Goal: Task Accomplishment & Management: Complete application form

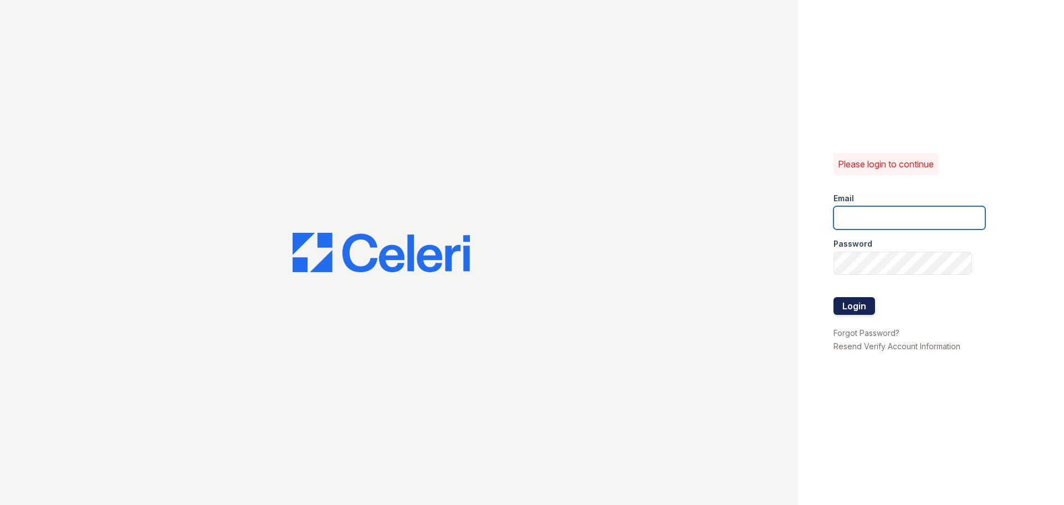
type input "[EMAIL_ADDRESS][DOMAIN_NAME]"
click at [856, 303] on button "Login" at bounding box center [854, 306] width 42 height 18
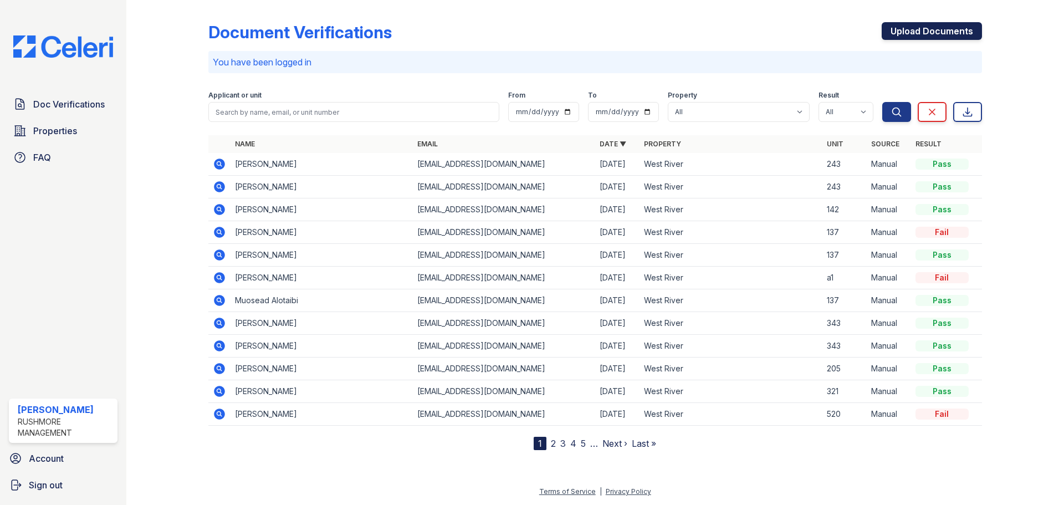
click at [946, 30] on link "Upload Documents" at bounding box center [932, 31] width 100 height 18
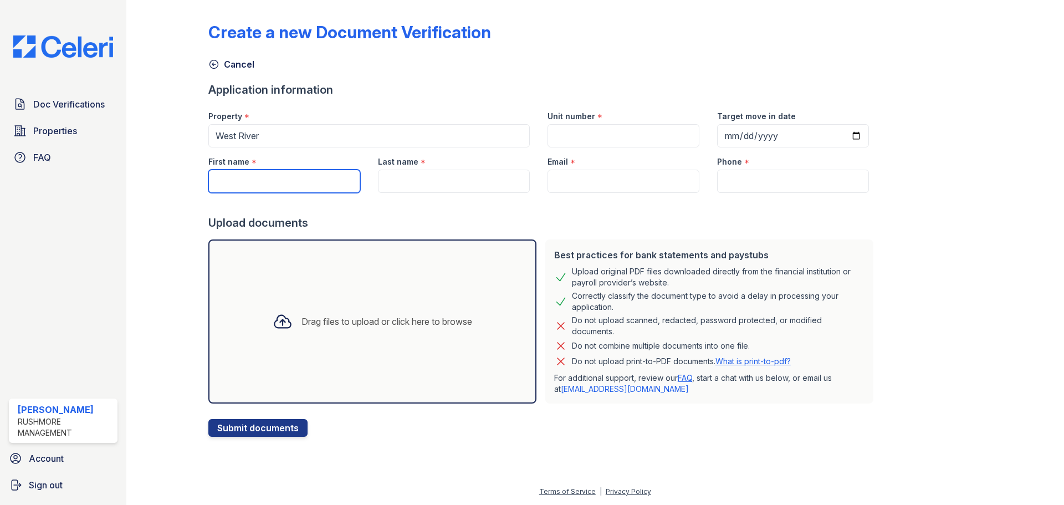
click at [287, 172] on input "First name" at bounding box center [284, 181] width 152 height 23
type input "[PERSON_NAME]"
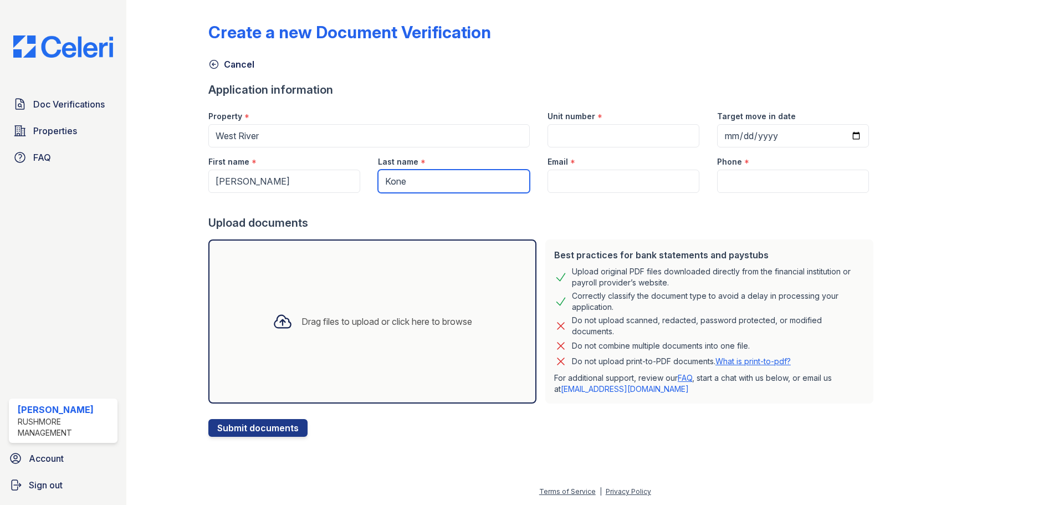
type input "Kone"
paste input "Consumer statement (Initial Fraud Alert): #HK#IFCRA INITIAL FRAUD ALERT: ACTION…"
type input "Consumer statement (Initial Fraud Alert): #HK#IFCRA INITIAL FRAUD ALERT: ACTION…"
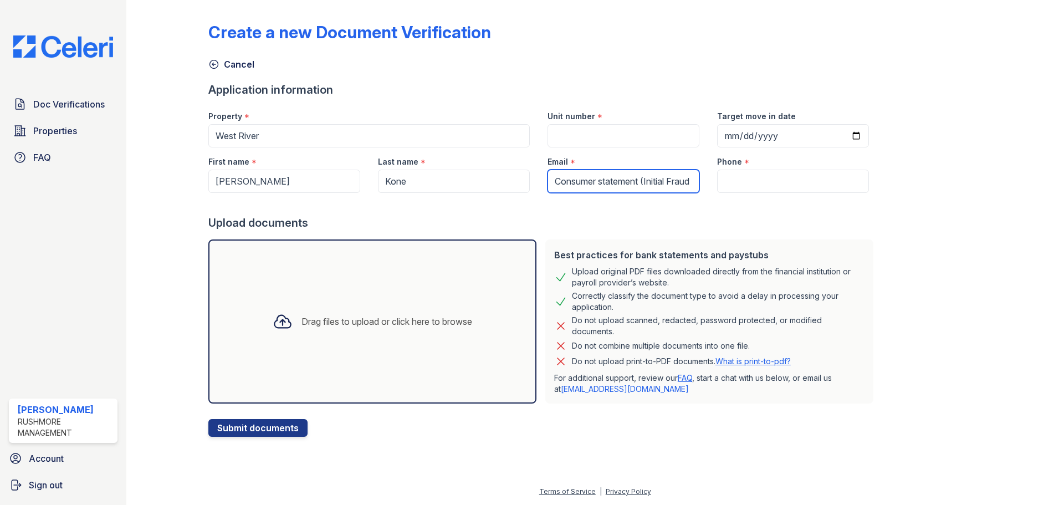
click at [313, 139] on form "Application information Property * West River Unit number * Target move in date…" at bounding box center [542, 259] width 669 height 355
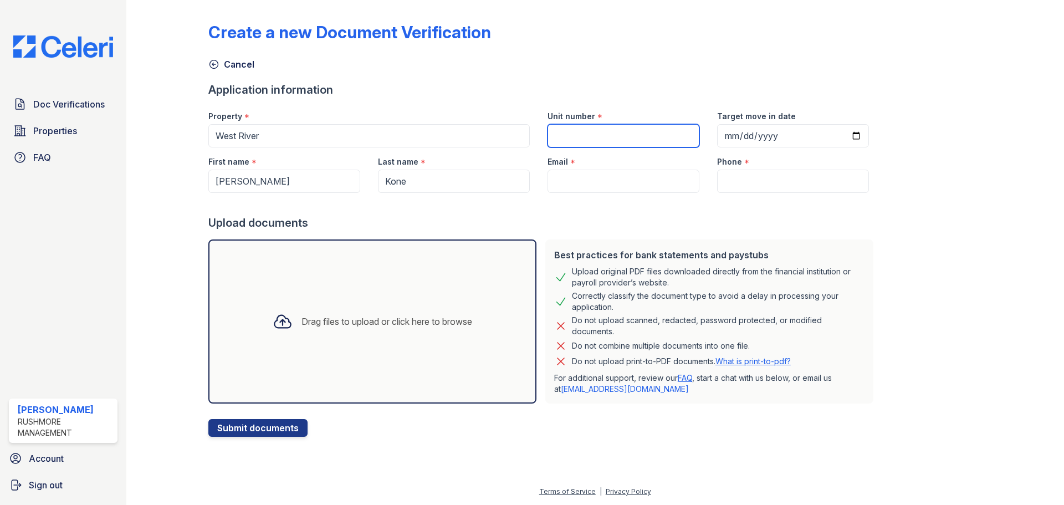
click at [584, 143] on input "Unit number" at bounding box center [623, 135] width 152 height 23
type input "142"
type input "2025-09-01"
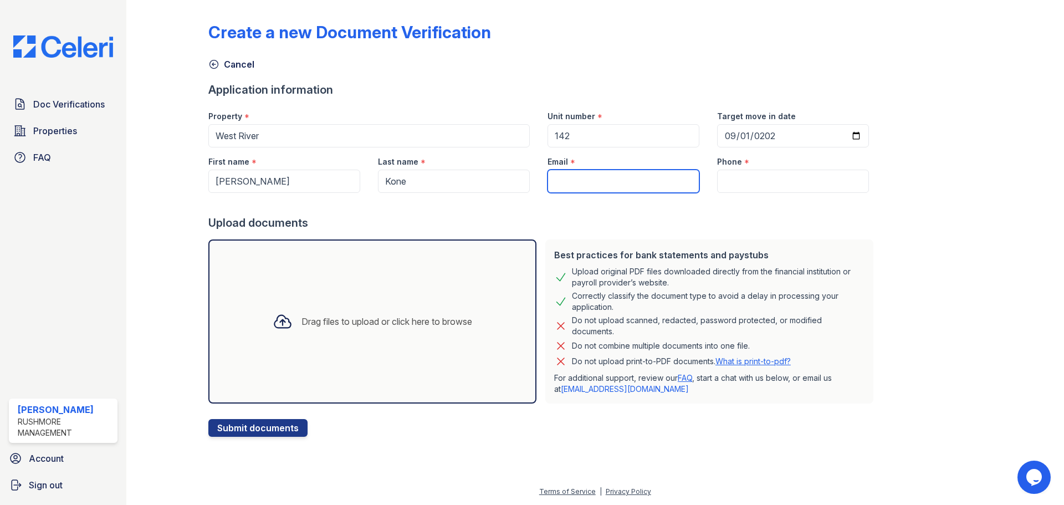
click at [558, 174] on input "Email" at bounding box center [623, 181] width 152 height 23
paste input "[EMAIL_ADDRESS][DOMAIN_NAME]"
type input "[EMAIL_ADDRESS][DOMAIN_NAME]"
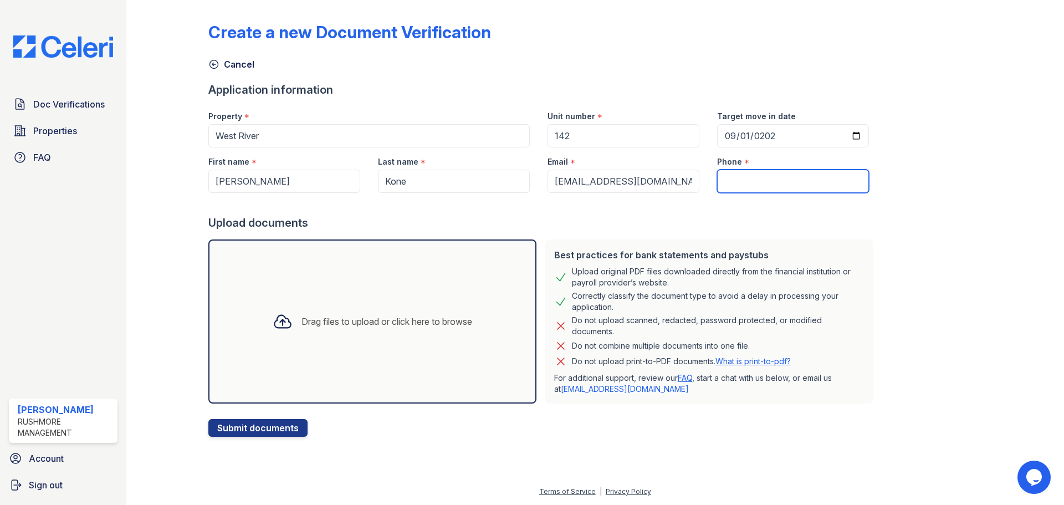
drag, startPoint x: 725, startPoint y: 190, endPoint x: 721, endPoint y: 160, distance: 29.6
click at [725, 190] on input "Phone" at bounding box center [793, 181] width 152 height 23
paste input "(215) 868-9792"
type input "(215) 868-9792"
click at [347, 342] on div "Drag files to upload or click here to browse" at bounding box center [372, 321] width 328 height 164
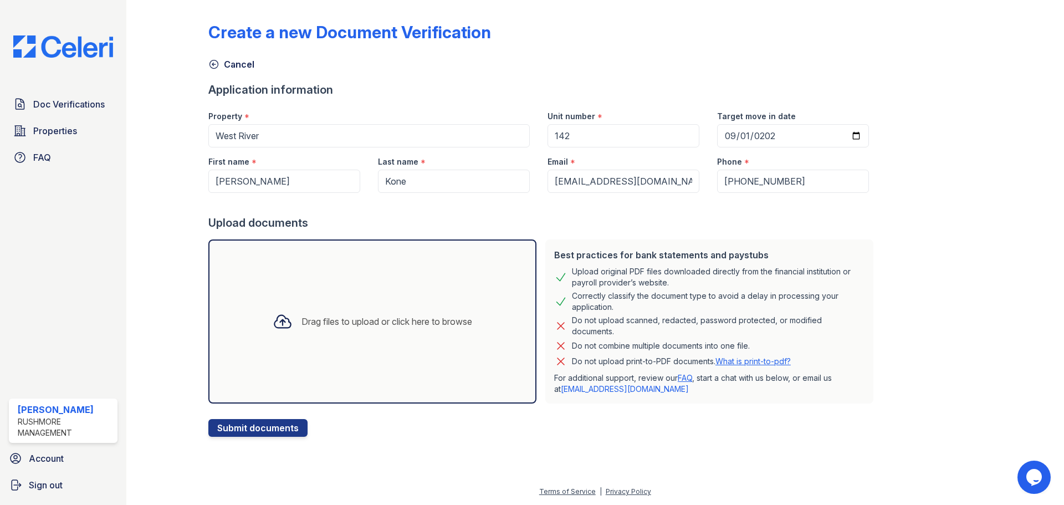
click at [320, 290] on div "Drag files to upload or click here to browse" at bounding box center [372, 321] width 328 height 164
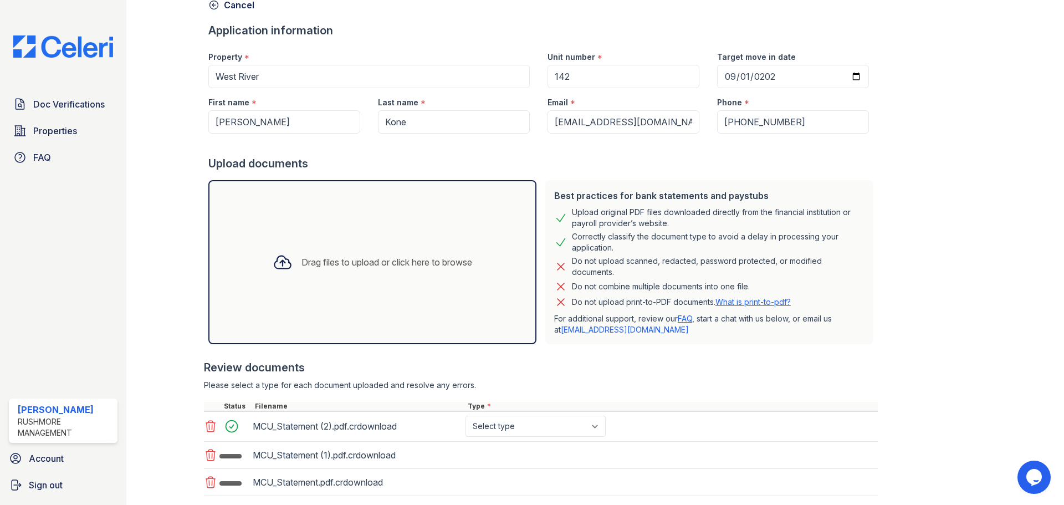
scroll to position [125, 0]
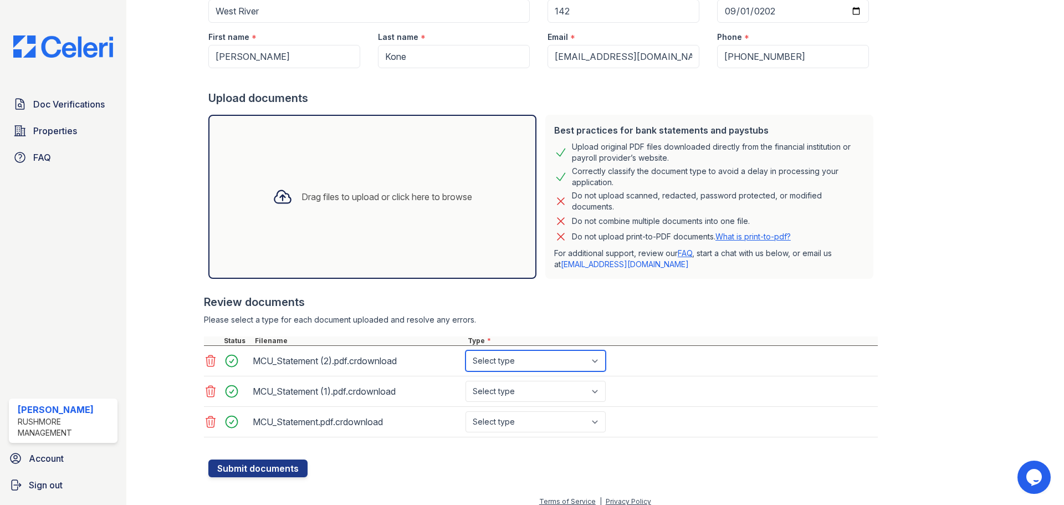
click at [547, 362] on select "Select type Paystub Bank Statement Offer Letter Tax Documents Benefit Award Let…" at bounding box center [535, 360] width 140 height 21
select select "bank_statement"
click at [465, 350] on select "Select type Paystub Bank Statement Offer Letter Tax Documents Benefit Award Let…" at bounding box center [535, 360] width 140 height 21
click at [543, 401] on select "Select type Paystub Bank Statement Offer Letter Tax Documents Benefit Award Let…" at bounding box center [535, 391] width 140 height 21
select select "bank_statement"
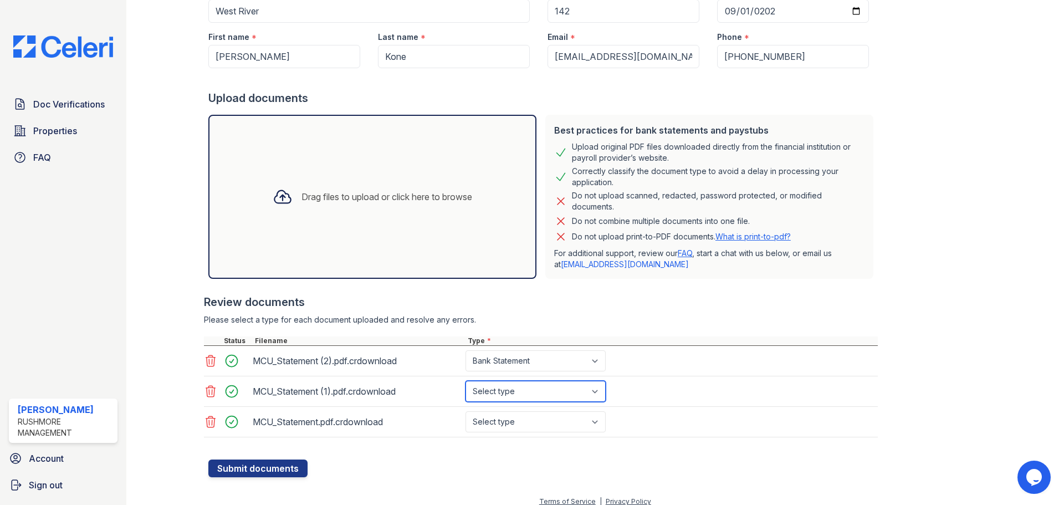
click at [465, 381] on select "Select type Paystub Bank Statement Offer Letter Tax Documents Benefit Award Let…" at bounding box center [535, 391] width 140 height 21
click at [535, 428] on select "Select type Paystub Bank Statement Offer Letter Tax Documents Benefit Award Let…" at bounding box center [535, 421] width 140 height 21
select select "bank_statement"
click at [465, 411] on select "Select type Paystub Bank Statement Offer Letter Tax Documents Benefit Award Let…" at bounding box center [535, 421] width 140 height 21
click at [281, 470] on button "Submit documents" at bounding box center [257, 468] width 99 height 18
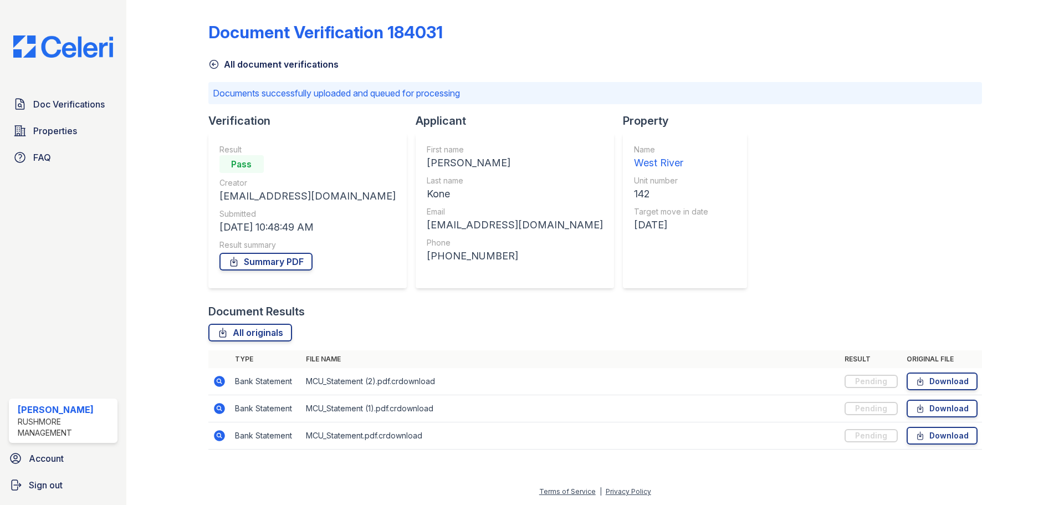
click at [767, 242] on div "Document Verification 184031 All document verifications Documents successfully …" at bounding box center [595, 232] width 774 height 456
click at [793, 196] on div "Document Verification 184031 All document verifications Documents successfully …" at bounding box center [595, 232] width 774 height 456
click at [40, 108] on span "Doc Verifications" at bounding box center [68, 104] width 71 height 13
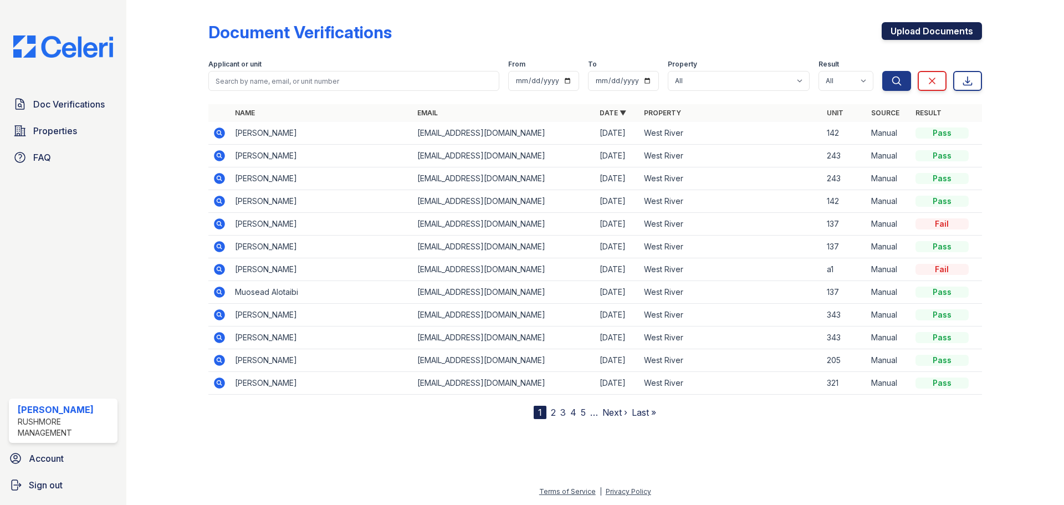
click at [926, 27] on link "Upload Documents" at bounding box center [932, 31] width 100 height 18
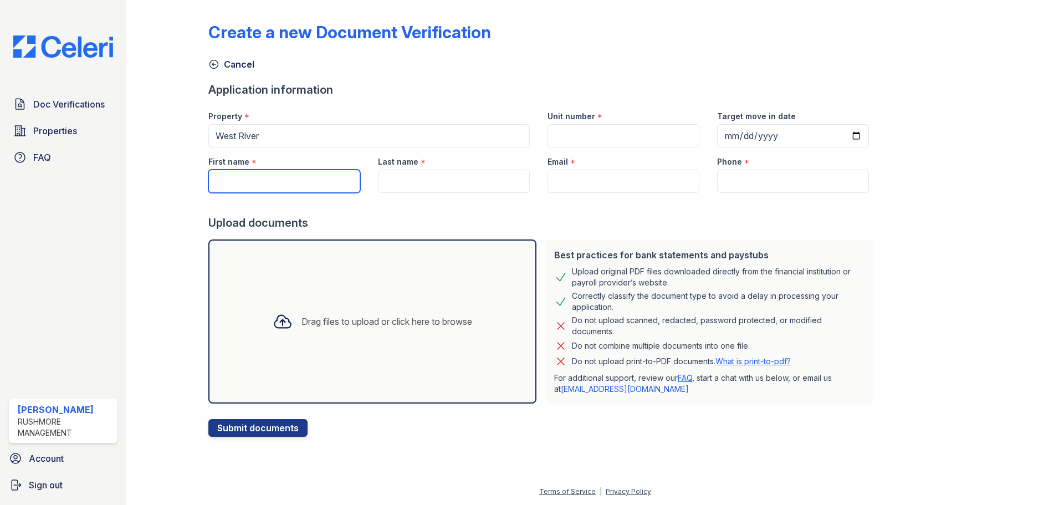
click at [307, 188] on input "First name" at bounding box center [284, 181] width 152 height 23
type input "[PERSON_NAME]"
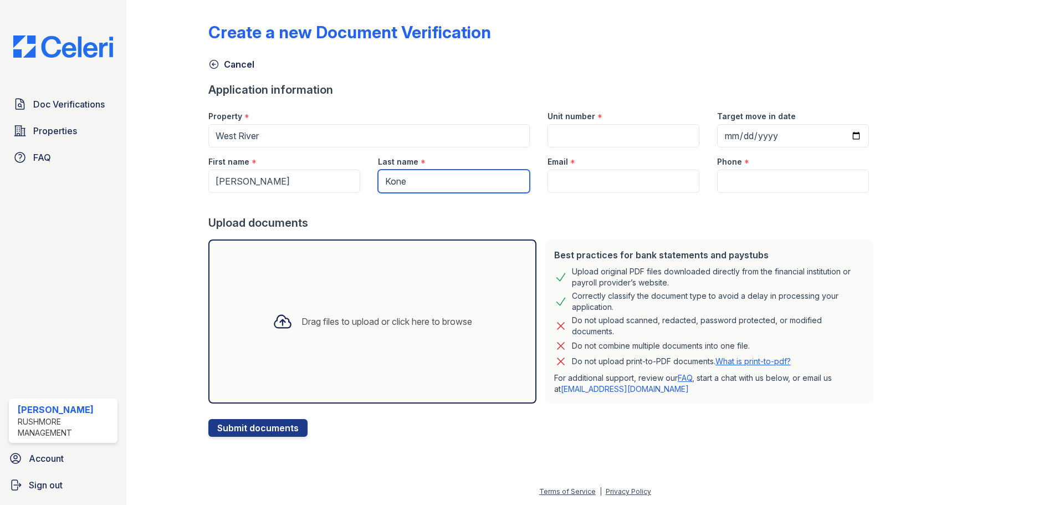
type input "Kone"
click at [591, 130] on input "Unit number" at bounding box center [623, 135] width 152 height 23
type input "142"
click at [726, 132] on input "Target move in date" at bounding box center [793, 135] width 152 height 23
type input "2025-09-01"
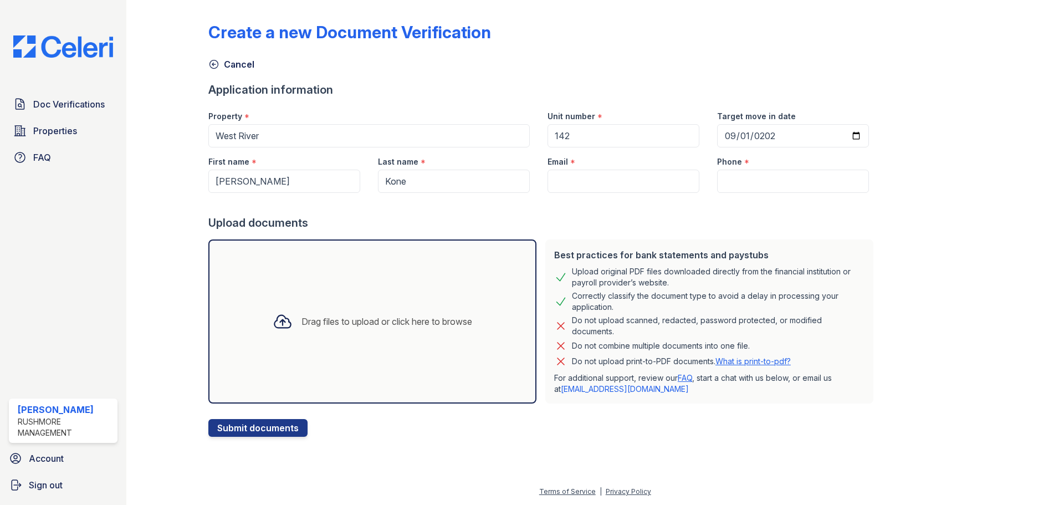
click at [590, 193] on div at bounding box center [542, 204] width 669 height 22
click at [592, 187] on input "Email" at bounding box center [623, 181] width 152 height 23
paste input "871-39-3976"
type input "871-39-3976"
drag, startPoint x: 608, startPoint y: 183, endPoint x: 483, endPoint y: 199, distance: 126.7
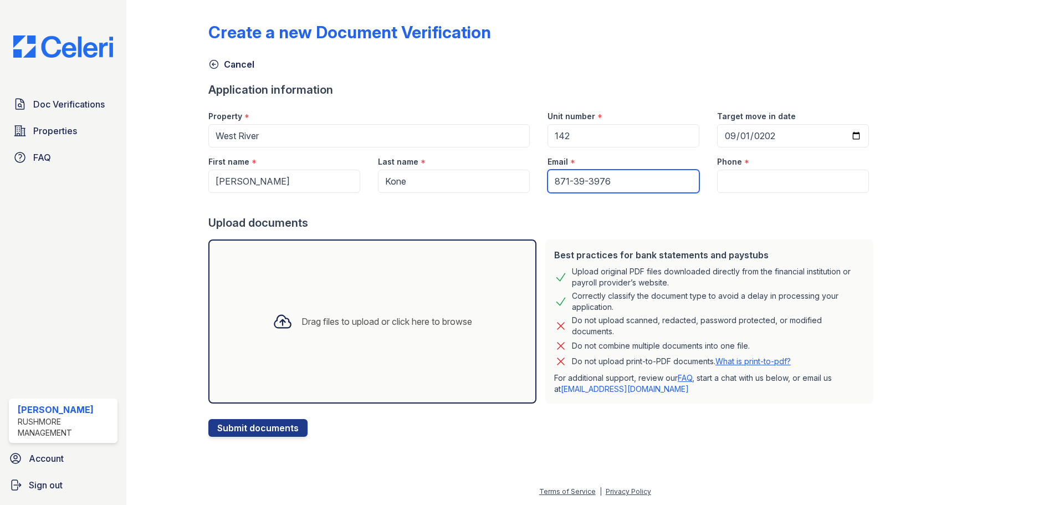
click at [483, 199] on form "Application information Property * West River Unit number * 142 Target move in …" at bounding box center [542, 259] width 669 height 355
paste input "[EMAIL_ADDRESS][DOMAIN_NAME]"
type input "[EMAIL_ADDRESS][DOMAIN_NAME]"
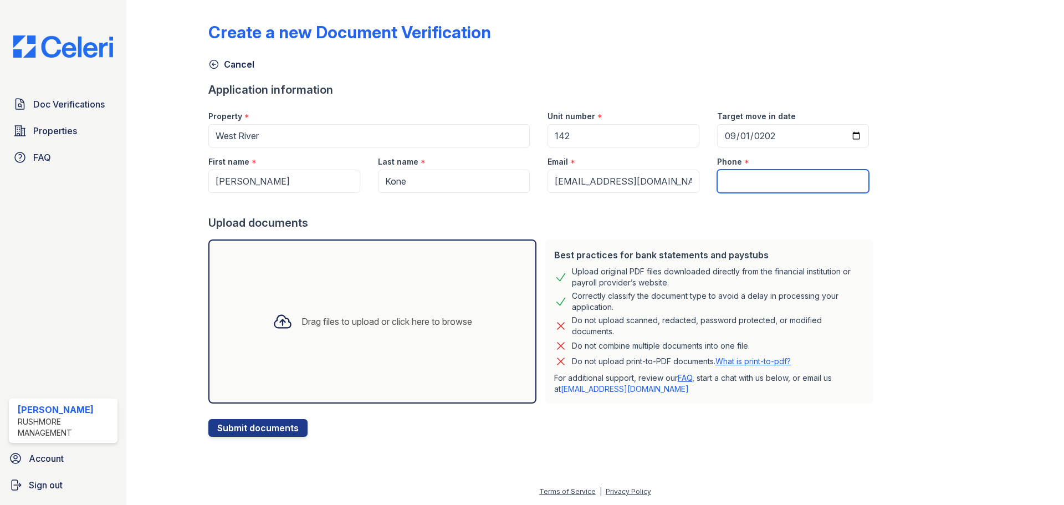
click at [723, 186] on input "Phone" at bounding box center [793, 181] width 152 height 23
paste input "(215) 868-9792"
type input "(215) 868-9792"
click at [387, 361] on div "Drag files to upload or click here to browse" at bounding box center [372, 321] width 328 height 164
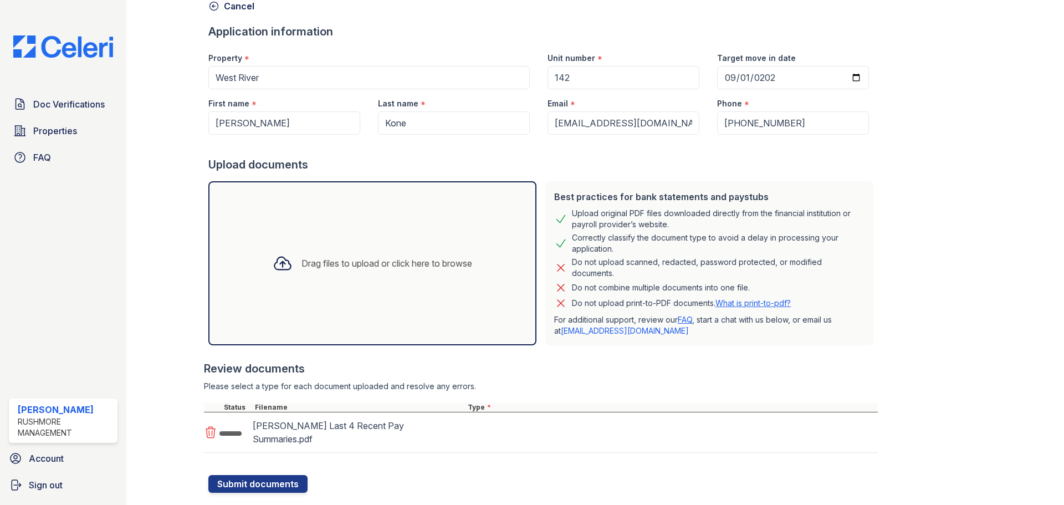
scroll to position [70, 0]
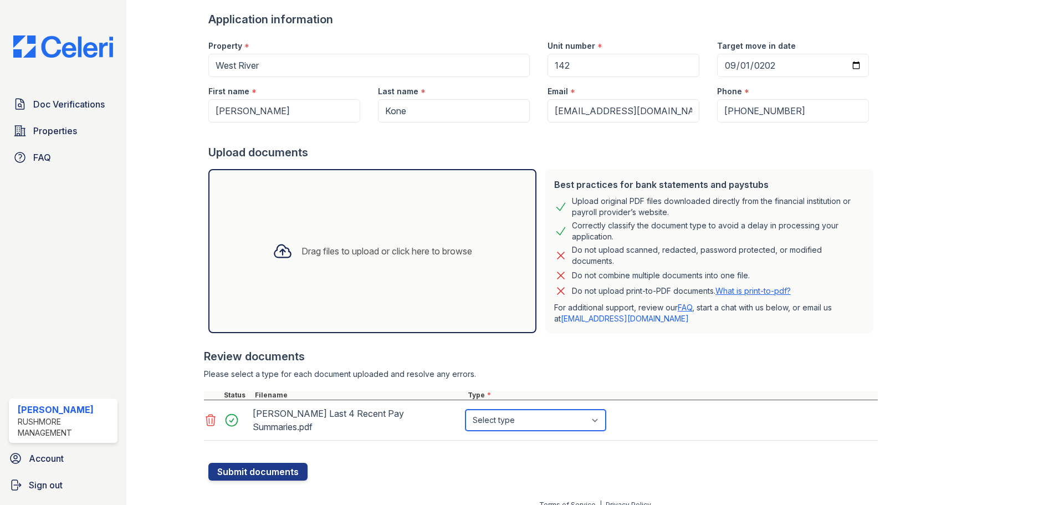
click at [591, 416] on select "Select type Paystub Bank Statement Offer Letter Tax Documents Benefit Award Let…" at bounding box center [535, 420] width 140 height 21
select select "paystub"
click at [465, 410] on select "Select type Paystub Bank Statement Offer Letter Tax Documents Benefit Award Let…" at bounding box center [535, 420] width 140 height 21
click at [282, 468] on button "Submit documents" at bounding box center [257, 472] width 99 height 18
